Goal: Task Accomplishment & Management: Use online tool/utility

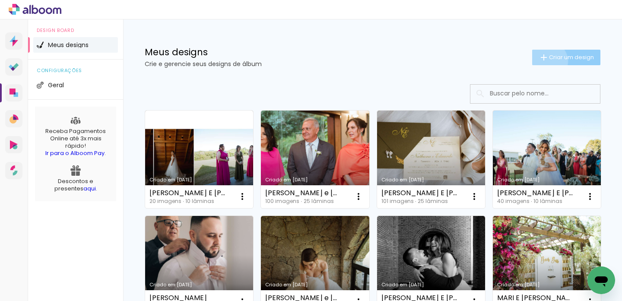
click at [540, 61] on iron-icon at bounding box center [544, 57] width 10 height 10
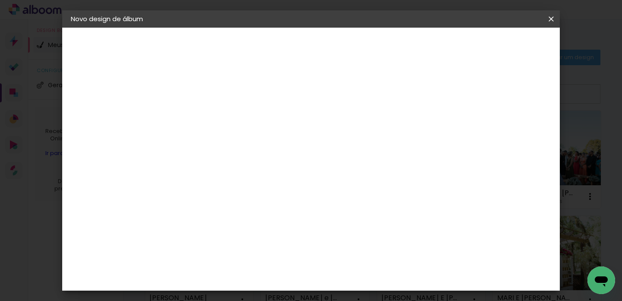
click at [212, 114] on input at bounding box center [212, 115] width 0 height 13
type input "[PERSON_NAME] e [PERSON_NAME]"
type paper-input "[PERSON_NAME] e [PERSON_NAME]"
click at [0, 0] on slot "Avançar" at bounding box center [0, 0] width 0 height 0
click at [265, 159] on input at bounding box center [233, 164] width 87 height 11
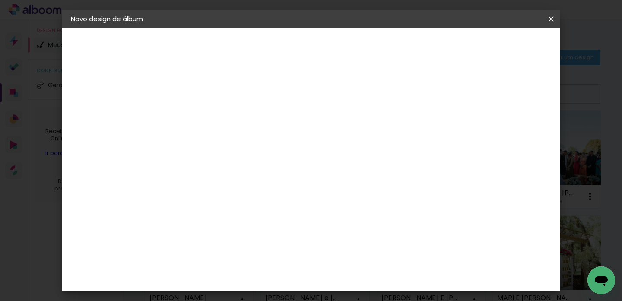
type input "tic"
type paper-input "tic"
click at [243, 198] on paper-item "Ticcolor" at bounding box center [225, 195] width 76 height 19
click at [0, 0] on slot "Avançar" at bounding box center [0, 0] width 0 height 0
click at [246, 147] on input "text" at bounding box center [229, 150] width 34 height 13
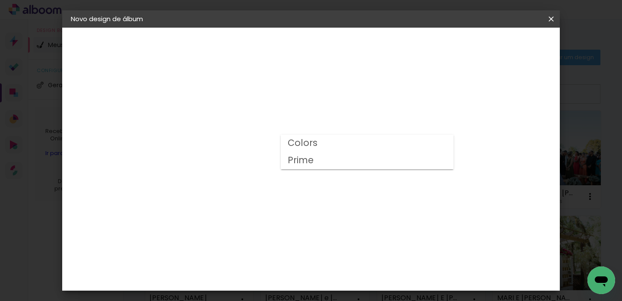
click at [321, 158] on paper-item "Prime" at bounding box center [367, 160] width 173 height 17
type input "Prime"
click at [270, 217] on span "30 × 30" at bounding box center [250, 228] width 40 height 23
click at [0, 0] on slot "Avançar" at bounding box center [0, 0] width 0 height 0
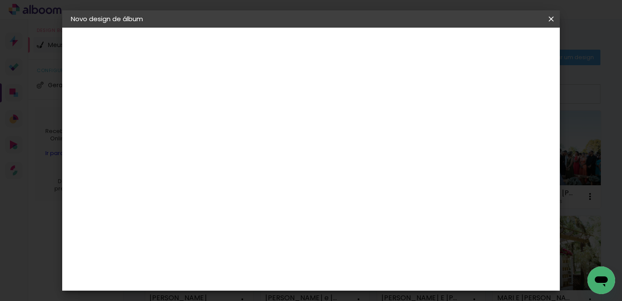
click at [419, 45] on span "Iniciar design" at bounding box center [399, 46] width 39 height 6
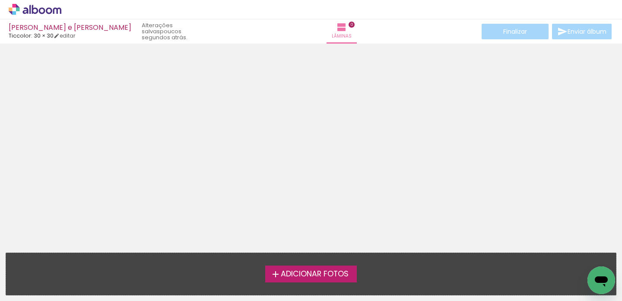
click at [310, 278] on span "Adicionar Fotos" at bounding box center [315, 274] width 68 height 8
click at [0, 0] on input "file" at bounding box center [0, 0] width 0 height 0
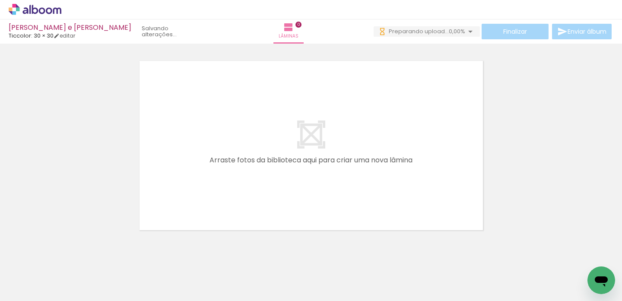
scroll to position [0, 4289]
click at [512, 114] on div at bounding box center [311, 134] width 622 height 197
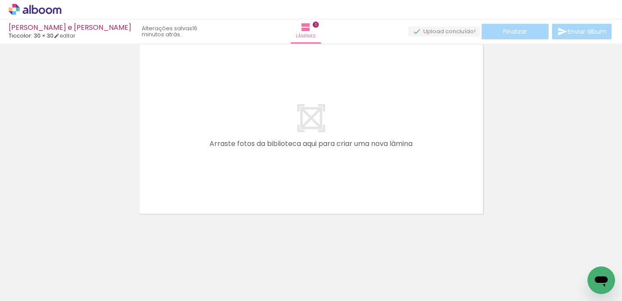
scroll to position [0, 3310]
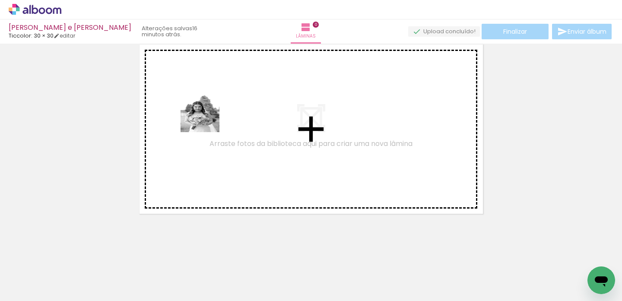
drag, startPoint x: 158, startPoint y: 273, endPoint x: 206, endPoint y: 119, distance: 161.6
click at [206, 119] on quentale-workspace at bounding box center [311, 150] width 622 height 301
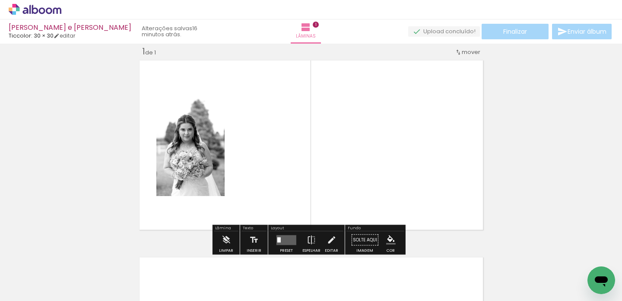
scroll to position [11, 0]
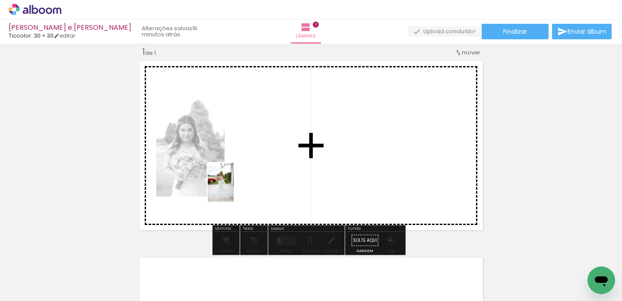
drag, startPoint x: 120, startPoint y: 275, endPoint x: 234, endPoint y: 189, distance: 143.0
click at [234, 189] on quentale-workspace at bounding box center [311, 150] width 622 height 301
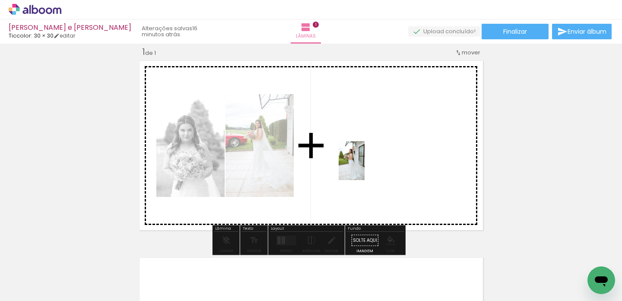
drag, startPoint x: 76, startPoint y: 272, endPoint x: 368, endPoint y: 167, distance: 310.0
click at [368, 167] on quentale-workspace at bounding box center [311, 150] width 622 height 301
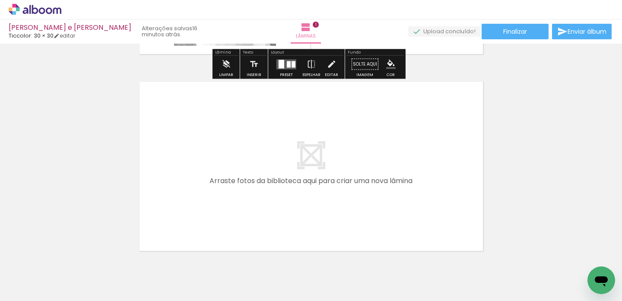
scroll to position [219, 0]
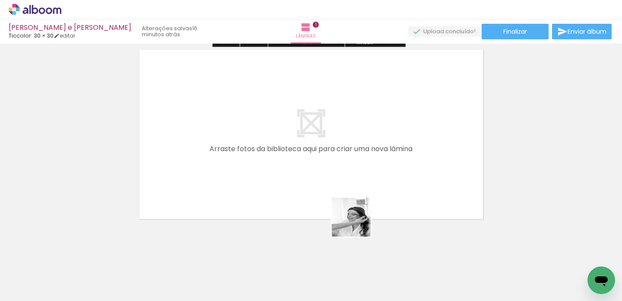
drag, startPoint x: 358, startPoint y: 277, endPoint x: 358, endPoint y: 150, distance: 127.0
click at [358, 150] on quentale-workspace at bounding box center [311, 150] width 622 height 301
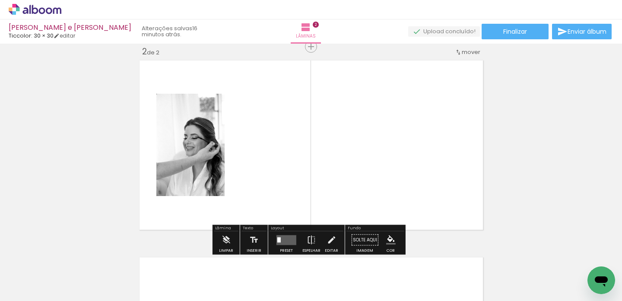
scroll to position [208, 0]
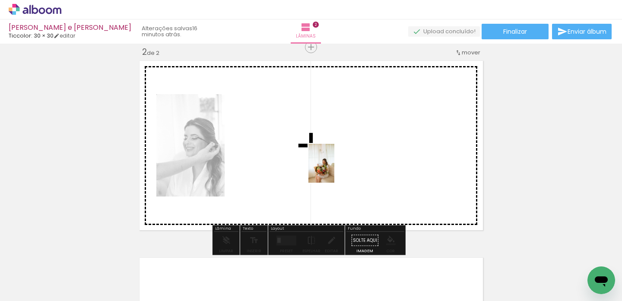
drag, startPoint x: 308, startPoint y: 275, endPoint x: 334, endPoint y: 170, distance: 108.5
click at [334, 170] on quentale-workspace at bounding box center [311, 150] width 622 height 301
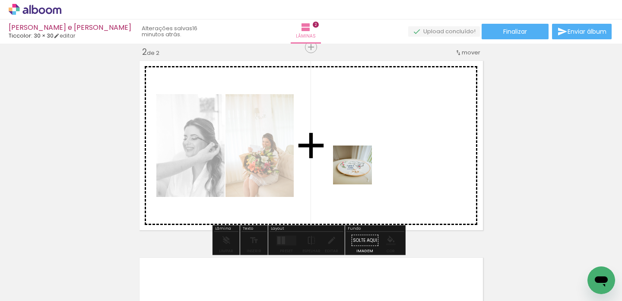
drag, startPoint x: 264, startPoint y: 278, endPoint x: 361, endPoint y: 167, distance: 146.9
click at [361, 167] on quentale-workspace at bounding box center [311, 150] width 622 height 301
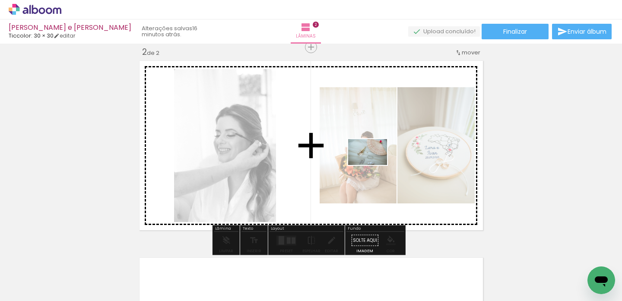
drag, startPoint x: 227, startPoint y: 266, endPoint x: 374, endPoint y: 165, distance: 178.4
click at [374, 165] on quentale-workspace at bounding box center [311, 150] width 622 height 301
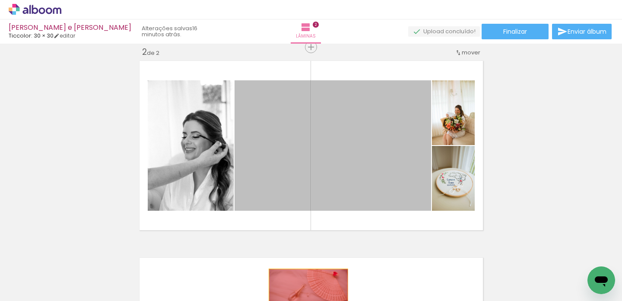
drag, startPoint x: 387, startPoint y: 147, endPoint x: 371, endPoint y: 244, distance: 97.5
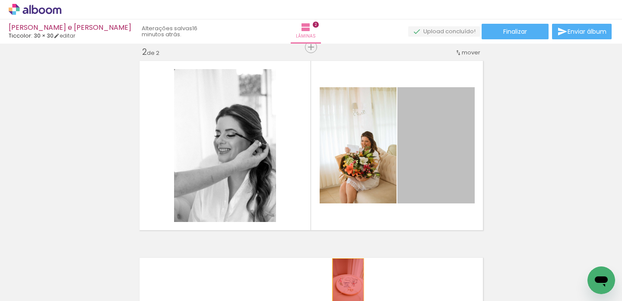
drag, startPoint x: 436, startPoint y: 178, endPoint x: 345, endPoint y: 281, distance: 137.7
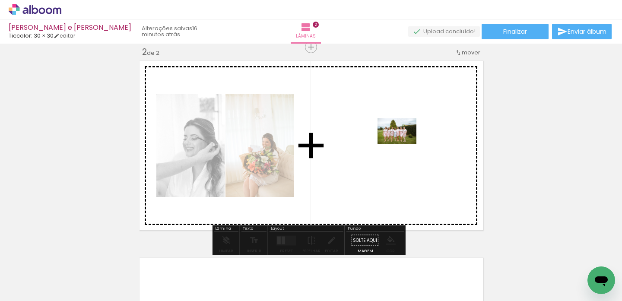
drag, startPoint x: 393, startPoint y: 271, endPoint x: 403, endPoint y: 144, distance: 127.0
click at [403, 144] on quentale-workspace at bounding box center [311, 150] width 622 height 301
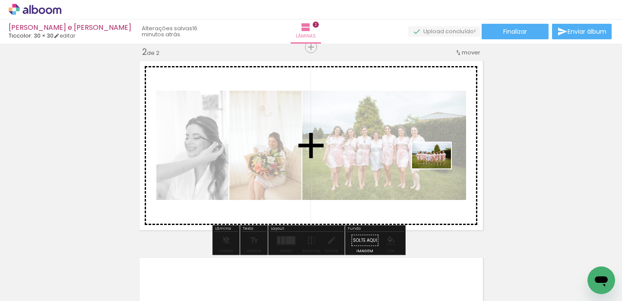
drag, startPoint x: 453, startPoint y: 268, endPoint x: 438, endPoint y: 168, distance: 100.4
click at [438, 168] on quentale-workspace at bounding box center [311, 150] width 622 height 301
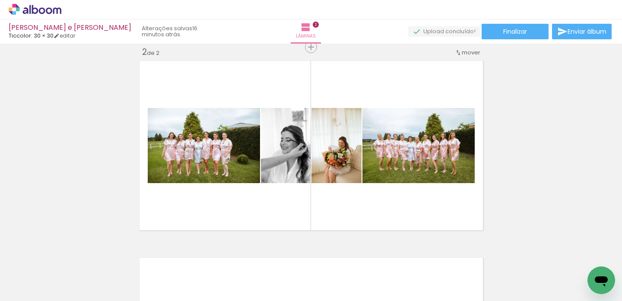
scroll to position [0, 2440]
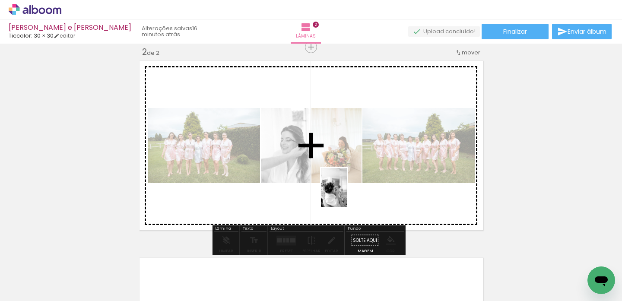
drag, startPoint x: 355, startPoint y: 277, endPoint x: 347, endPoint y: 194, distance: 83.4
click at [347, 194] on quentale-workspace at bounding box center [311, 150] width 622 height 301
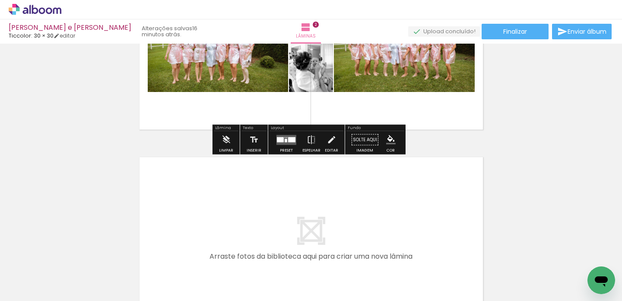
scroll to position [282, 0]
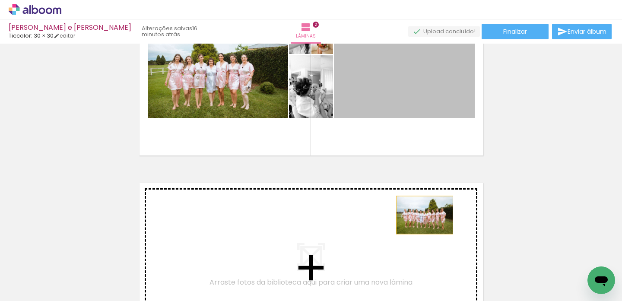
drag, startPoint x: 393, startPoint y: 87, endPoint x: 421, endPoint y: 218, distance: 133.9
click at [421, 218] on div "Inserir lâmina 1 de 2 Inserir lâmina 2 de 2" at bounding box center [311, 59] width 622 height 591
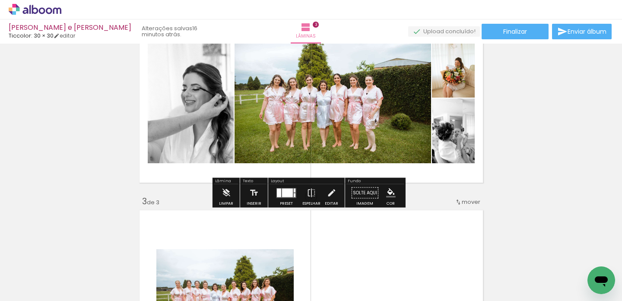
scroll to position [241, 0]
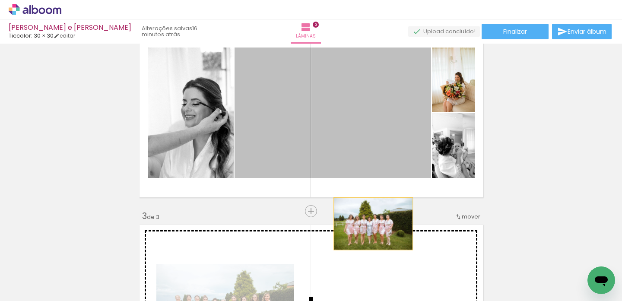
drag, startPoint x: 312, startPoint y: 133, endPoint x: 371, endPoint y: 228, distance: 112.4
click at [371, 228] on div "Inserir lâmina 1 de 3 Inserir lâmina 2 de 3 Inserir lâmina 3 de 3" at bounding box center [311, 200] width 622 height 788
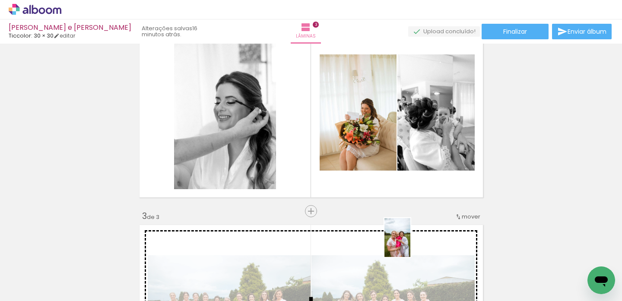
drag, startPoint x: 411, startPoint y: 283, endPoint x: 410, endPoint y: 244, distance: 39.7
click at [410, 244] on quentale-workspace at bounding box center [311, 150] width 622 height 301
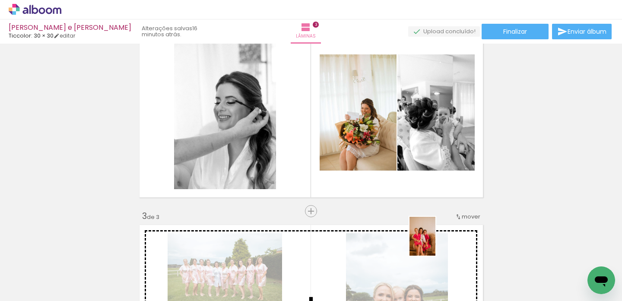
drag, startPoint x: 453, startPoint y: 280, endPoint x: 435, endPoint y: 243, distance: 41.5
click at [435, 243] on quentale-workspace at bounding box center [311, 150] width 622 height 301
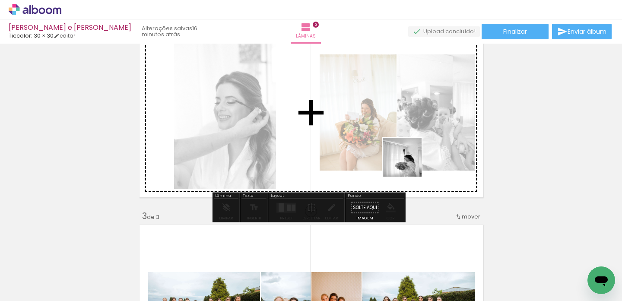
drag, startPoint x: 506, startPoint y: 283, endPoint x: 406, endPoint y: 161, distance: 157.8
click at [406, 161] on quentale-workspace at bounding box center [311, 150] width 622 height 301
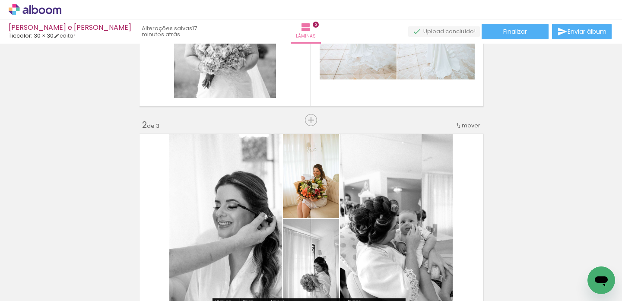
scroll to position [38, 0]
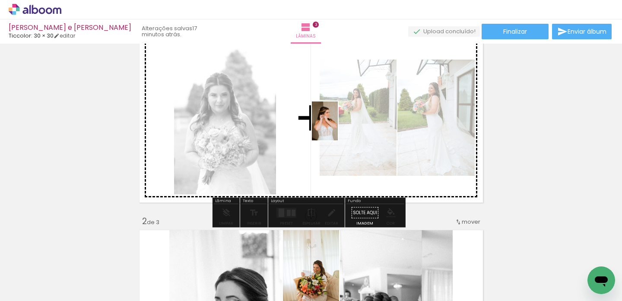
drag, startPoint x: 317, startPoint y: 276, endPoint x: 338, endPoint y: 127, distance: 150.5
click at [338, 127] on quentale-workspace at bounding box center [311, 150] width 622 height 301
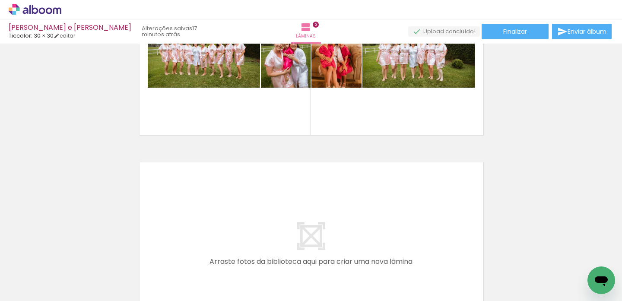
scroll to position [514, 0]
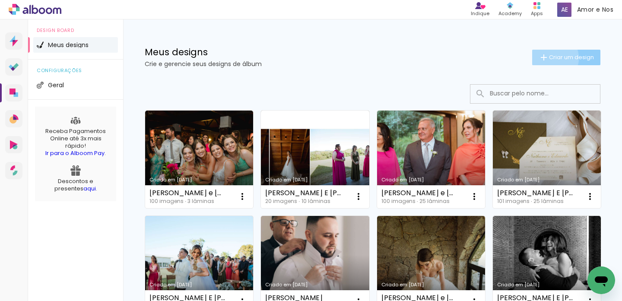
click at [549, 58] on span "Criar um design" at bounding box center [571, 57] width 45 height 6
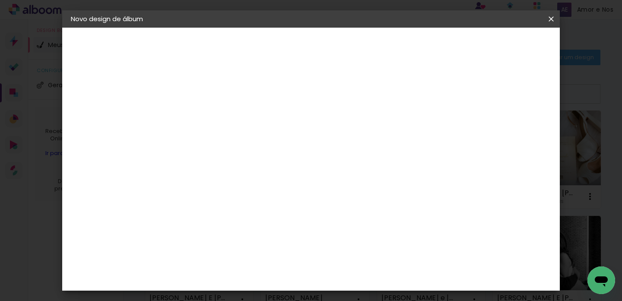
click at [212, 113] on input at bounding box center [212, 115] width 0 height 13
type input "Ivan e Lara"
type paper-input "Ivan e Lara"
click at [0, 0] on slot "Avançar" at bounding box center [0, 0] width 0 height 0
click at [256, 160] on input at bounding box center [233, 164] width 87 height 11
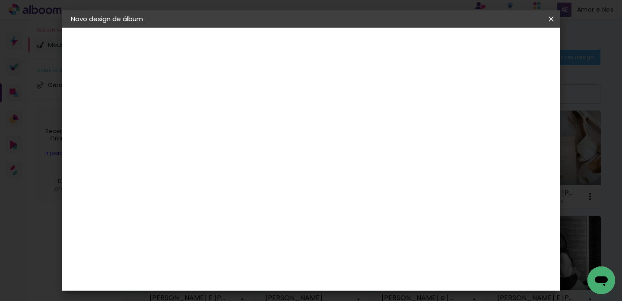
type input "tic"
type paper-input "tic"
click at [234, 193] on div "Ticcolor" at bounding box center [220, 195] width 28 height 7
click at [0, 0] on slot "Avançar" at bounding box center [0, 0] width 0 height 0
click at [246, 145] on input "text" at bounding box center [229, 150] width 34 height 13
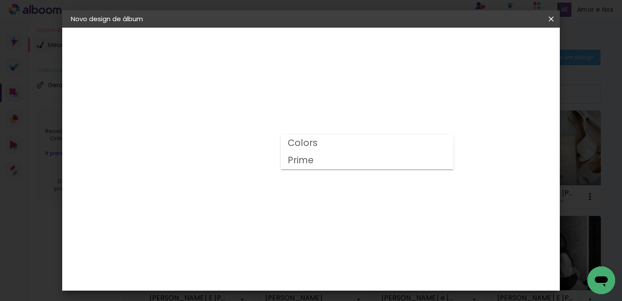
click at [321, 141] on paper-item "Colors" at bounding box center [367, 143] width 173 height 17
click at [318, 130] on input "Colors" at bounding box center [265, 133] width 106 height 13
click at [324, 149] on paper-item "Prime" at bounding box center [364, 151] width 173 height 17
type input "Prime"
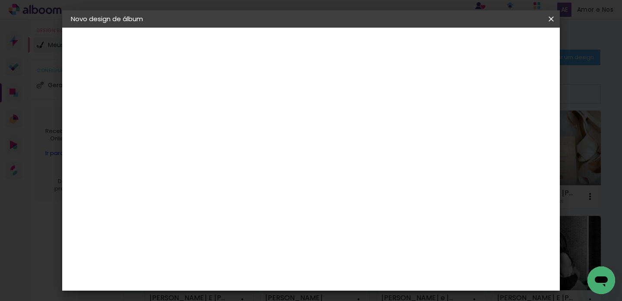
scroll to position [203, 0]
click at [270, 288] on span "15 × 20" at bounding box center [250, 299] width 40 height 23
click at [353, 52] on paper-button "Avançar" at bounding box center [332, 45] width 42 height 15
click at [377, 44] on span "Iniciar design" at bounding box center [365, 49] width 22 height 12
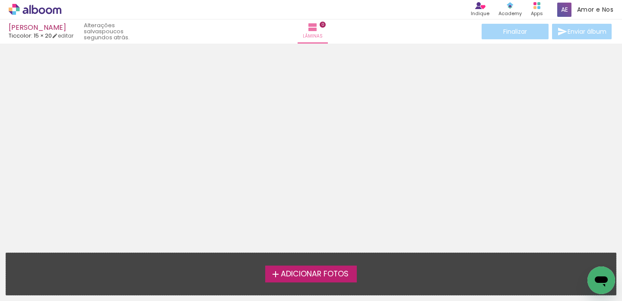
click at [310, 276] on span "Adicionar Fotos" at bounding box center [315, 274] width 68 height 8
click at [0, 0] on input "file" at bounding box center [0, 0] width 0 height 0
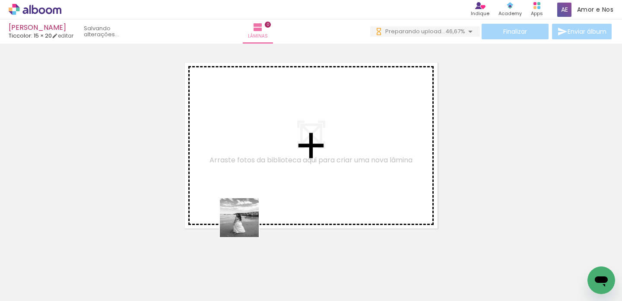
drag, startPoint x: 187, startPoint y: 278, endPoint x: 246, endPoint y: 220, distance: 82.5
click at [246, 220] on quentale-workspace at bounding box center [311, 150] width 622 height 301
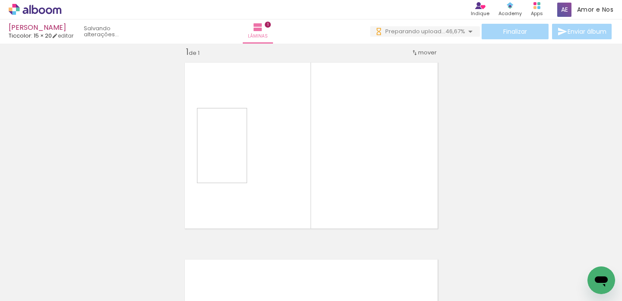
scroll to position [11, 0]
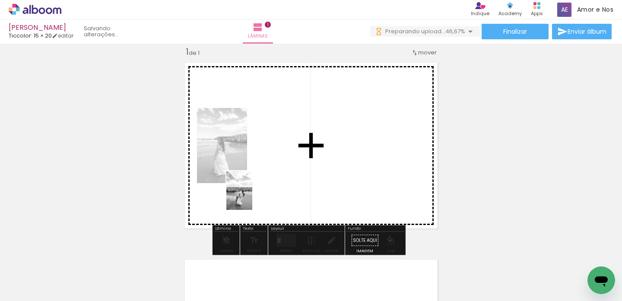
drag, startPoint x: 143, startPoint y: 279, endPoint x: 252, endPoint y: 197, distance: 136.3
click at [252, 197] on quentale-workspace at bounding box center [311, 150] width 622 height 301
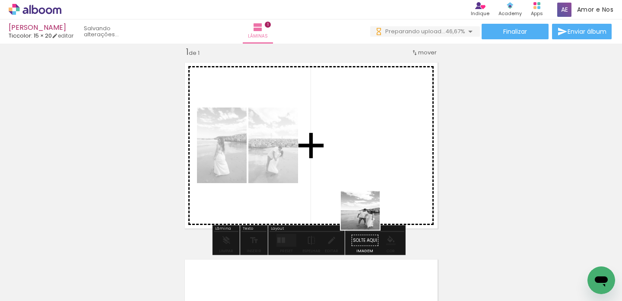
drag, startPoint x: 375, startPoint y: 278, endPoint x: 358, endPoint y: 177, distance: 102.0
click at [358, 177] on quentale-workspace at bounding box center [311, 150] width 622 height 301
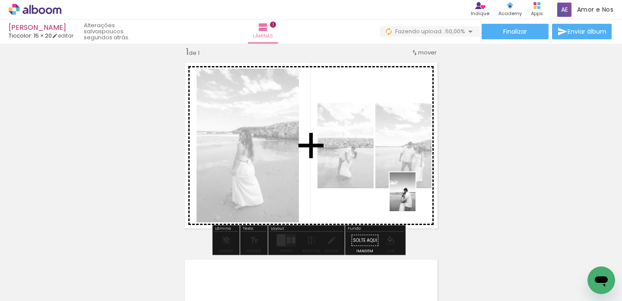
drag, startPoint x: 524, startPoint y: 281, endPoint x: 415, endPoint y: 198, distance: 137.4
click at [415, 198] on quentale-workspace at bounding box center [311, 150] width 622 height 301
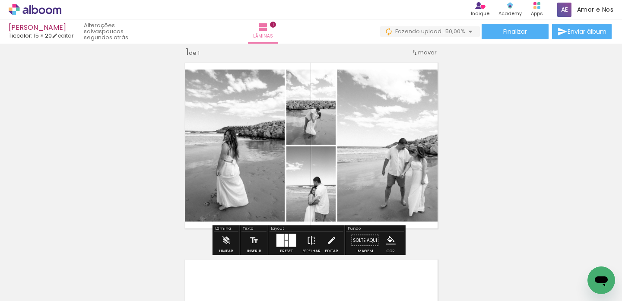
click at [531, 177] on div "Inserir lâmina 1 de 1" at bounding box center [311, 233] width 622 height 394
